Goal: Information Seeking & Learning: Learn about a topic

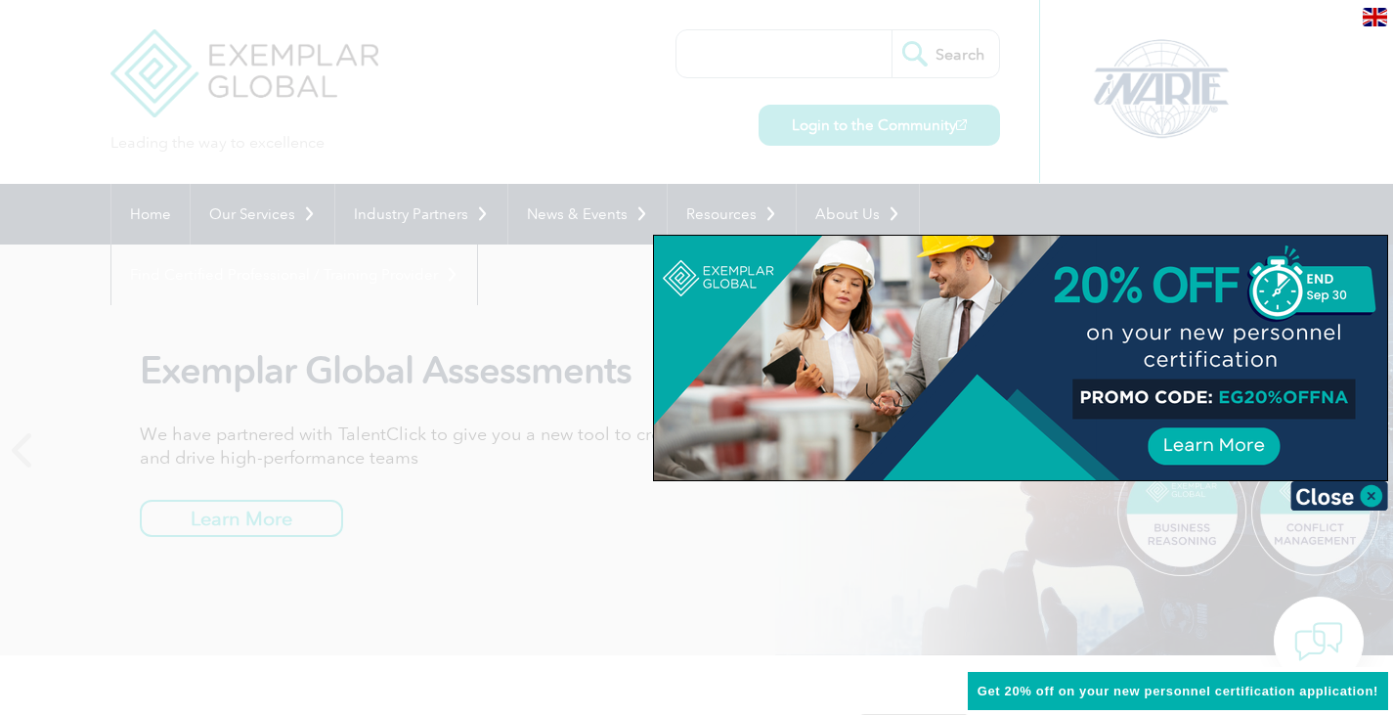
click at [1360, 496] on img at bounding box center [1340, 495] width 98 height 29
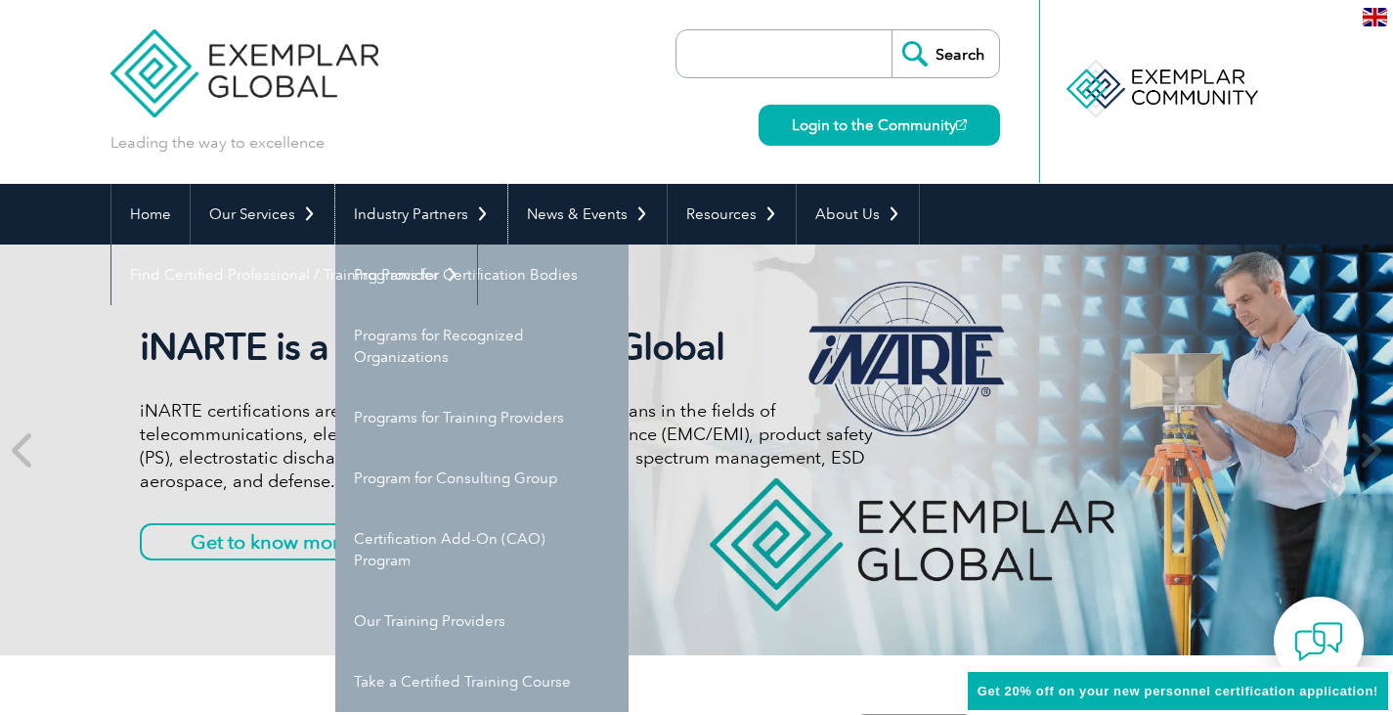
click at [414, 213] on link "Industry Partners" at bounding box center [421, 214] width 172 height 61
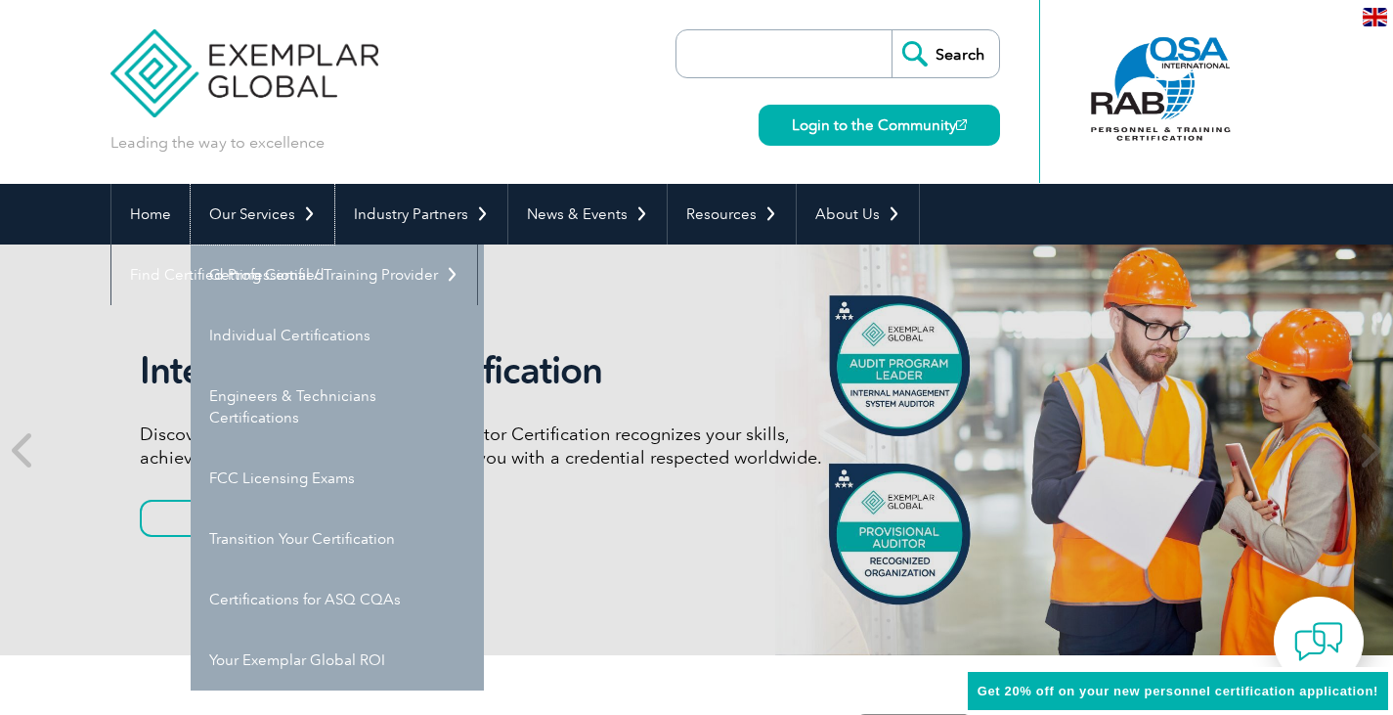
click at [286, 212] on link "Our Services" at bounding box center [263, 214] width 144 height 61
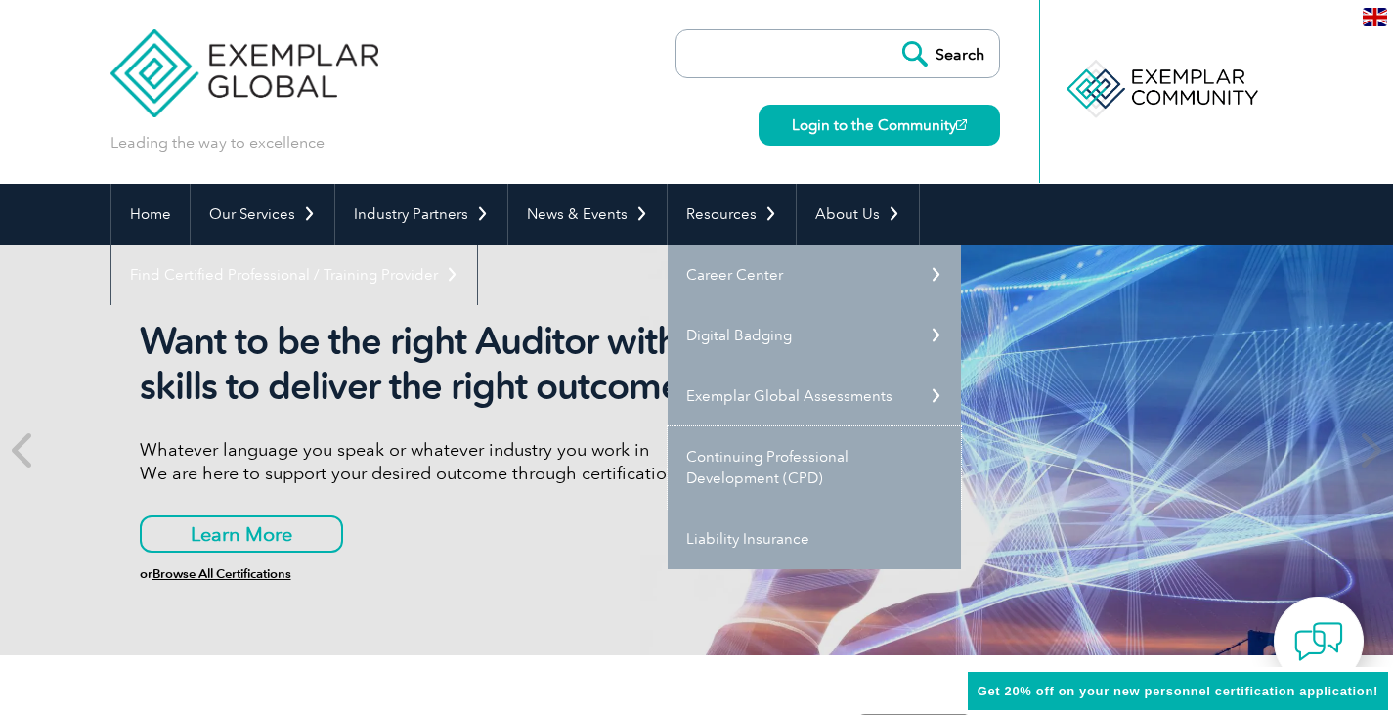
click at [768, 459] on link "Continuing Professional Development (CPD)" at bounding box center [814, 467] width 293 height 82
